Goal: Task Accomplishment & Management: Manage account settings

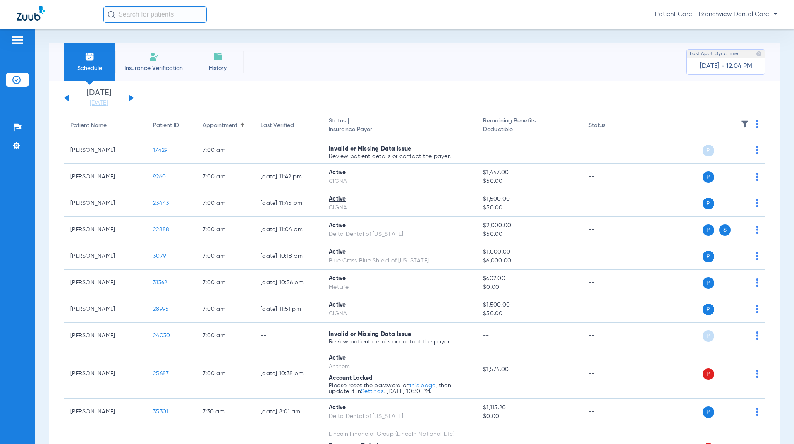
click at [147, 61] on li "Insurance Verification" at bounding box center [153, 61] width 77 height 37
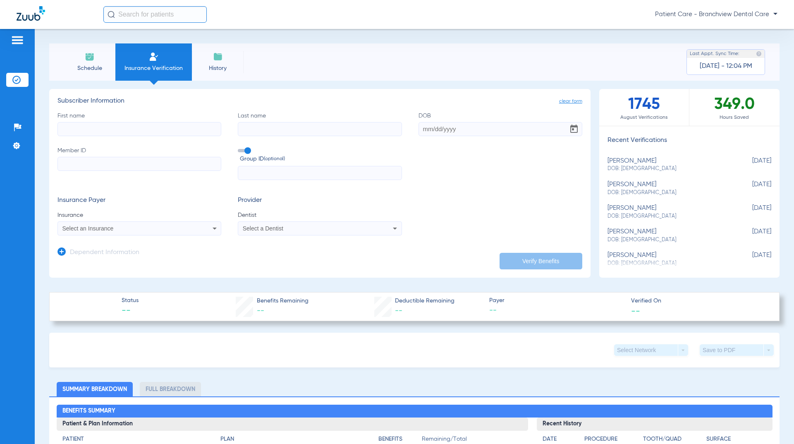
click at [20, 39] on img at bounding box center [17, 40] width 13 height 10
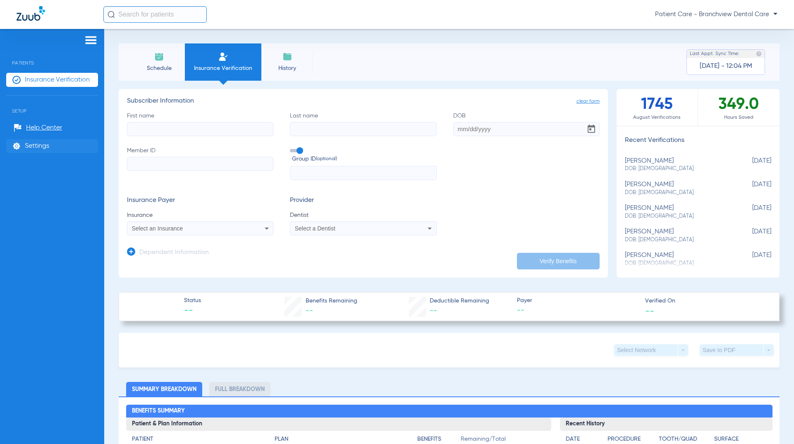
click at [42, 143] on span "Settings" at bounding box center [37, 146] width 24 height 8
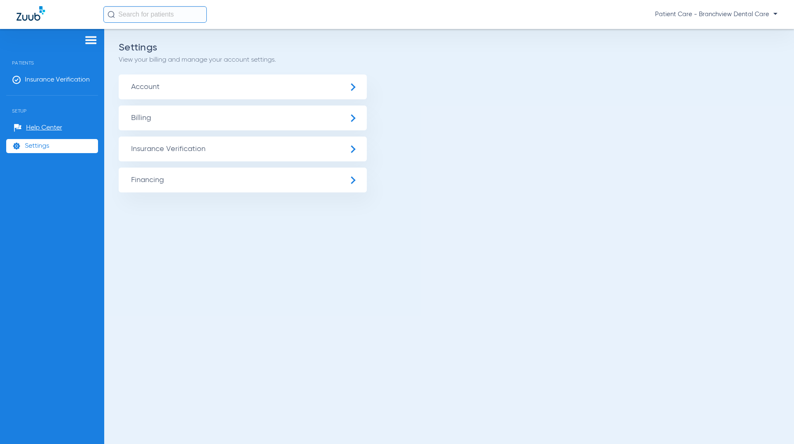
click at [186, 117] on span "Billing" at bounding box center [243, 117] width 248 height 25
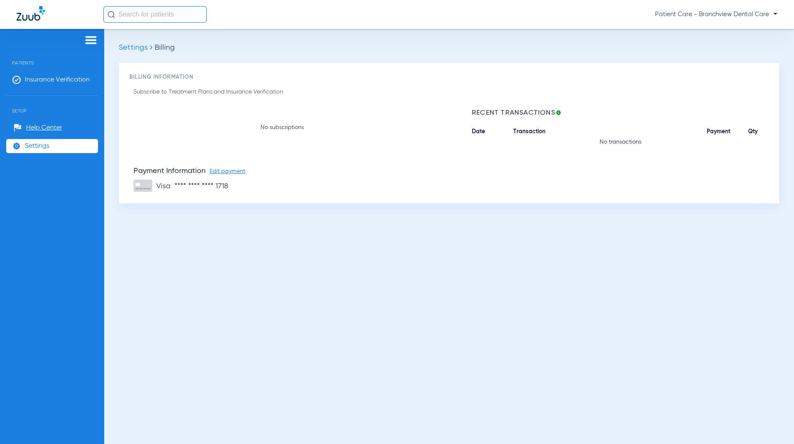
click at [31, 143] on span "Settings" at bounding box center [37, 146] width 24 height 8
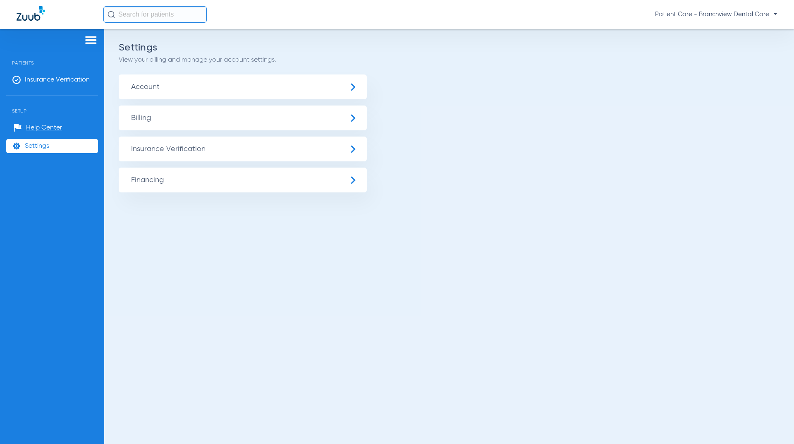
click at [147, 88] on span "Account" at bounding box center [243, 86] width 248 height 25
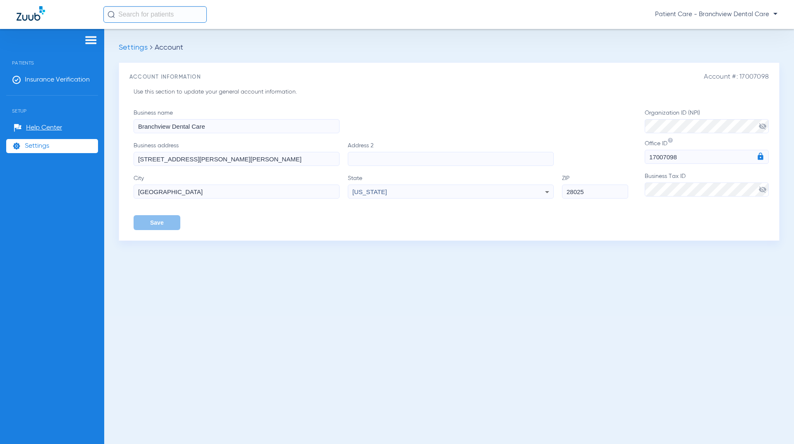
click at [35, 144] on span "Settings" at bounding box center [37, 146] width 24 height 8
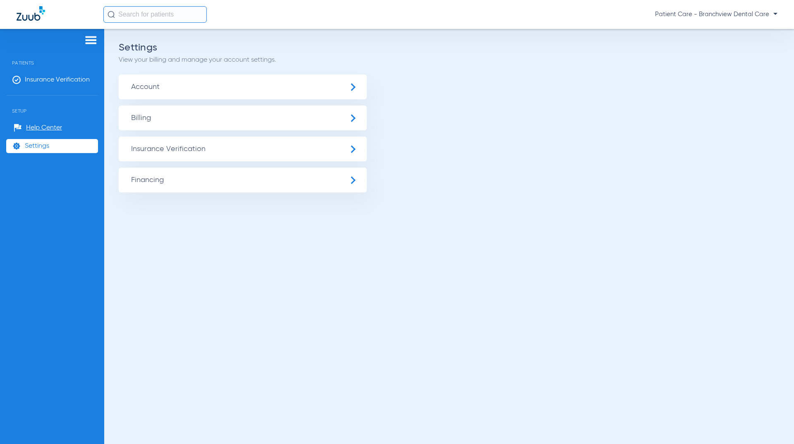
click at [152, 150] on span "Insurance Verification" at bounding box center [243, 148] width 248 height 25
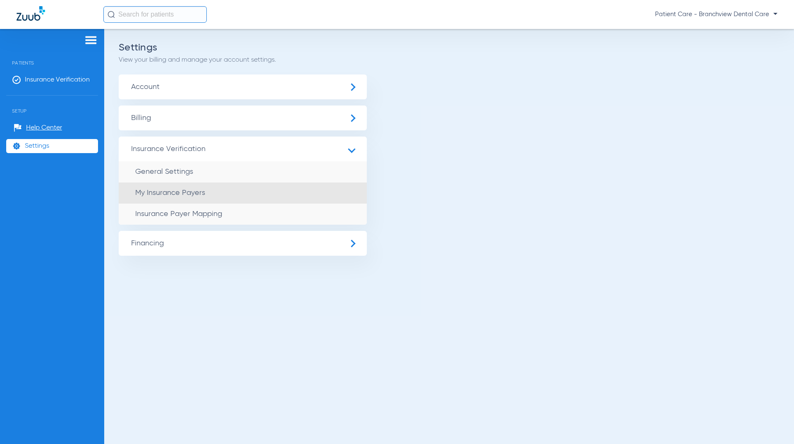
click at [150, 194] on span "My Insurance Payers" at bounding box center [170, 192] width 70 height 7
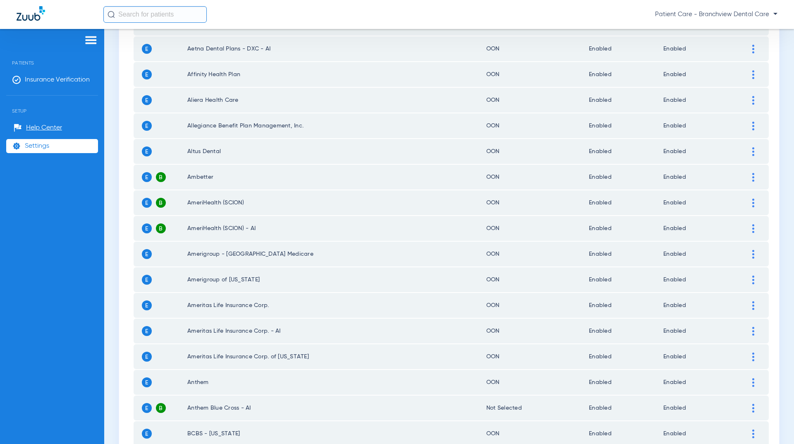
scroll to position [538, 0]
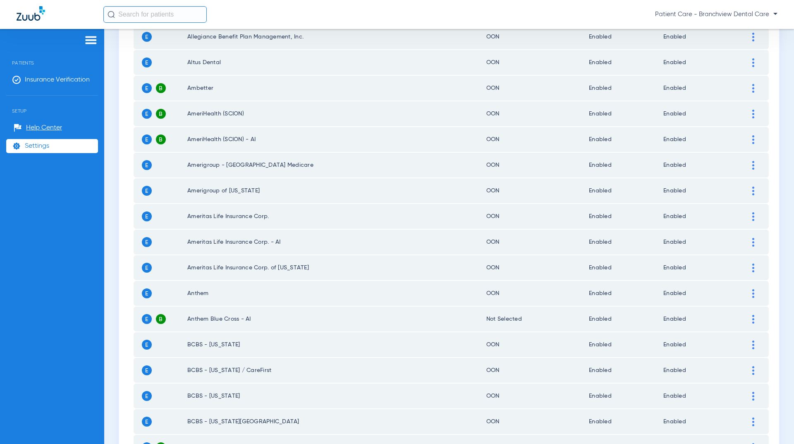
click at [752, 293] on img at bounding box center [753, 293] width 2 height 9
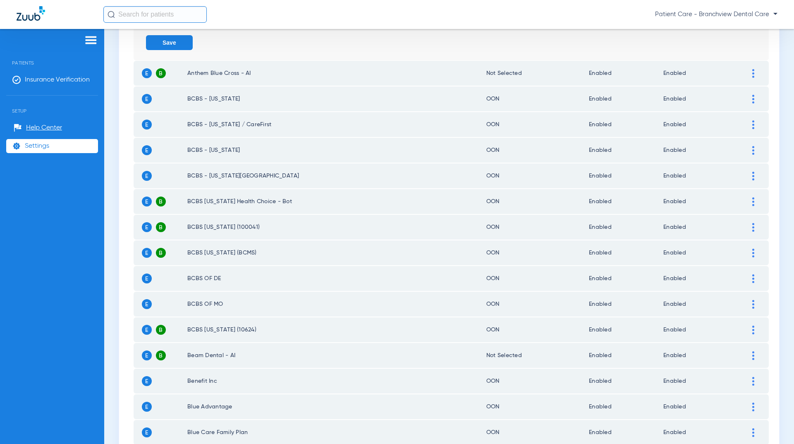
scroll to position [951, 0]
